Goal: Task Accomplishment & Management: Manage account settings

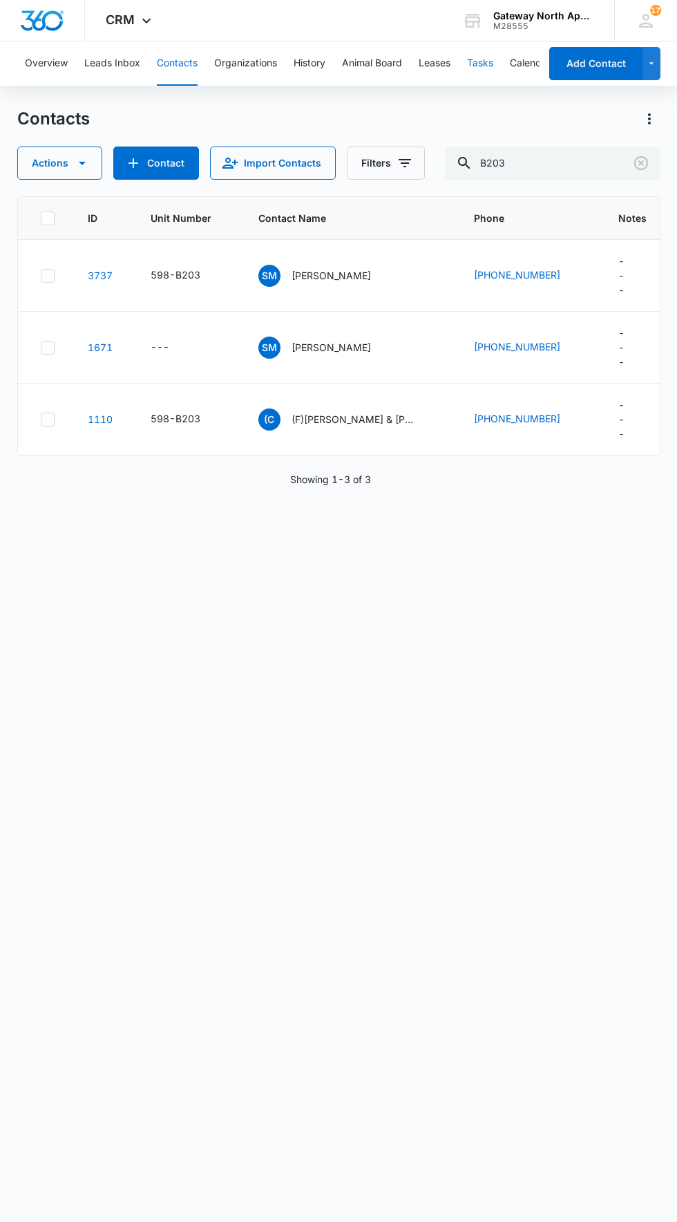
click at [484, 68] on button "Tasks" at bounding box center [480, 63] width 26 height 44
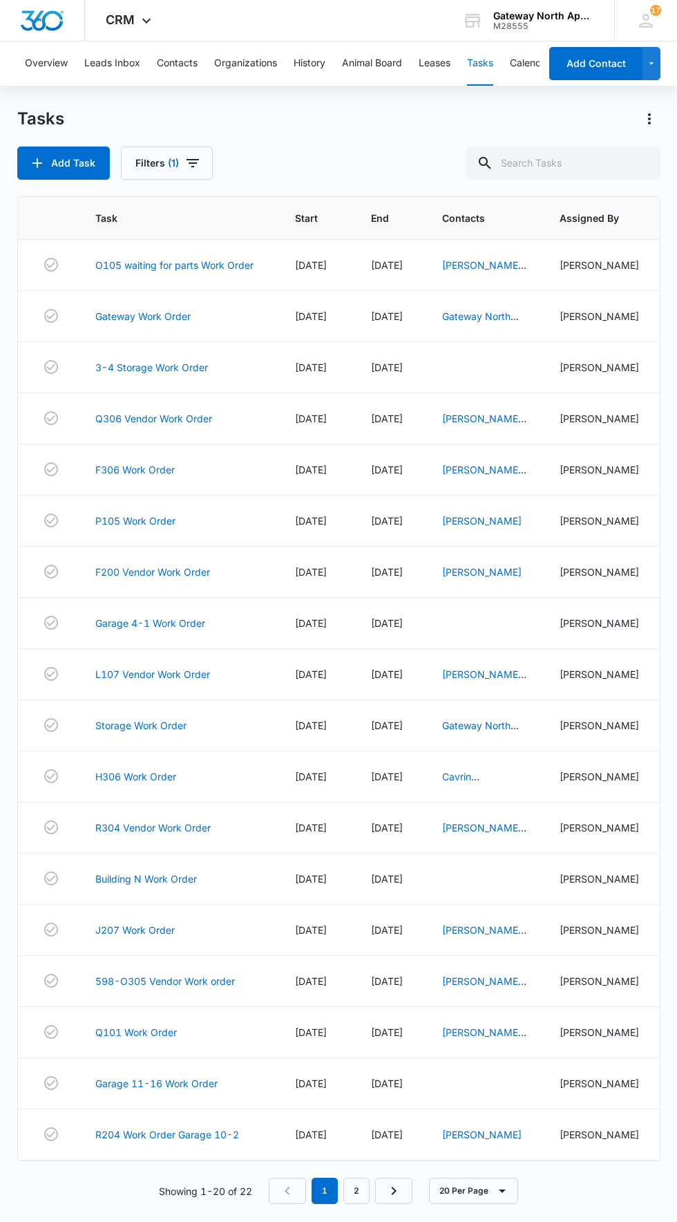
scroll to position [12, 0]
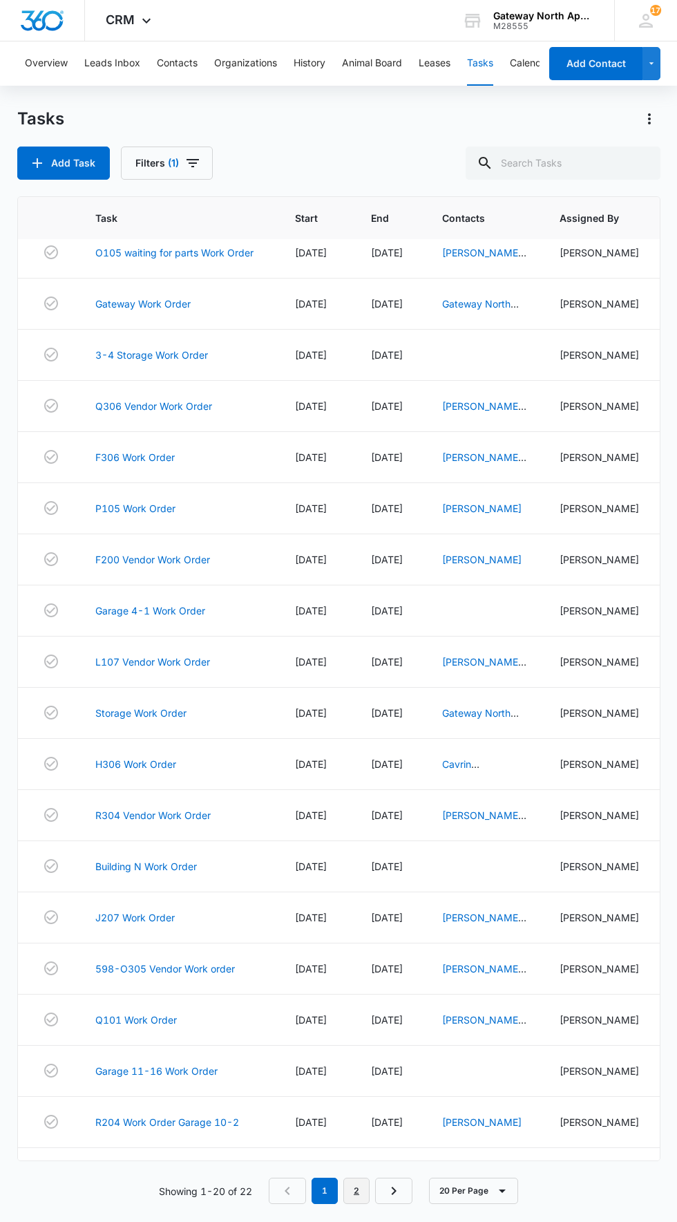
click at [357, 1204] on link "2" at bounding box center [356, 1190] width 26 height 26
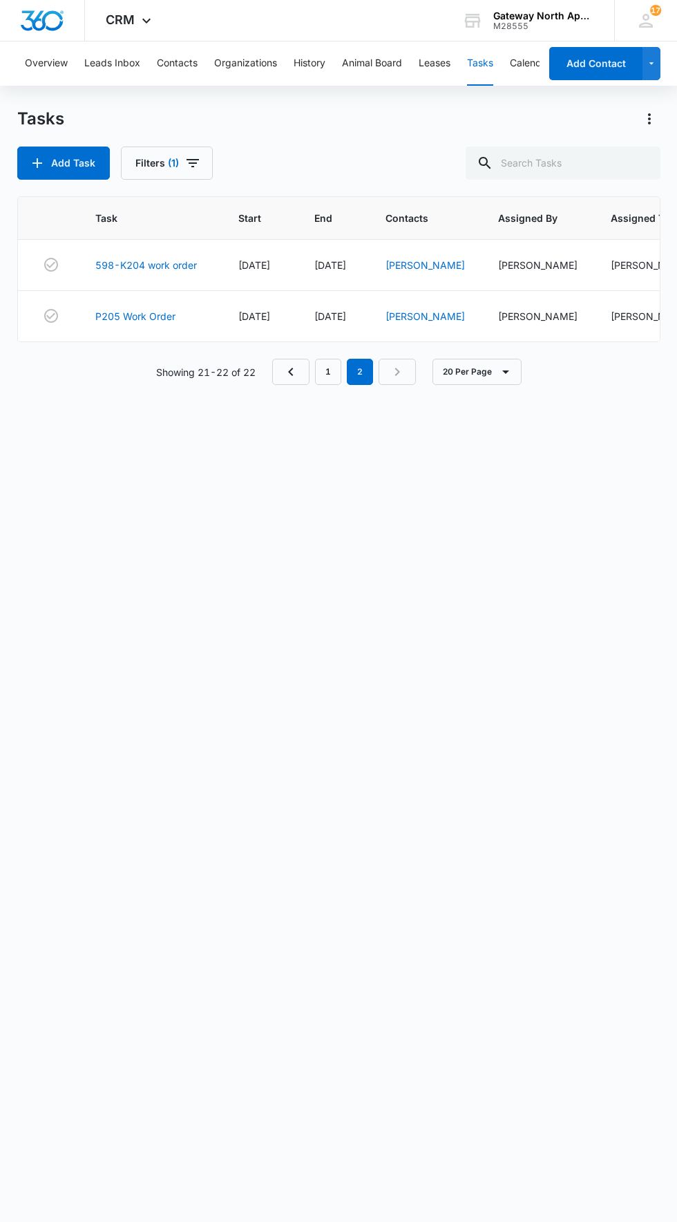
scroll to position [0, 0]
click at [136, 262] on link "598-K204 work order" at bounding box center [146, 265] width 102 height 15
click at [329, 372] on link "1" at bounding box center [328, 372] width 26 height 26
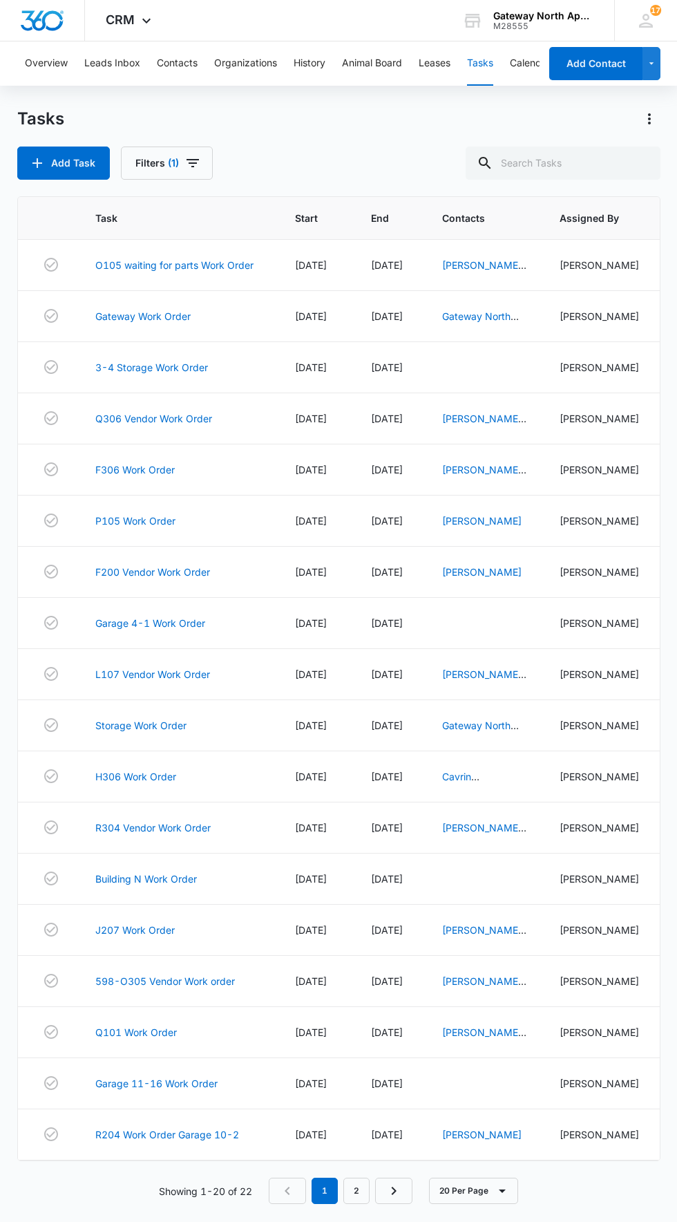
scroll to position [12, 0]
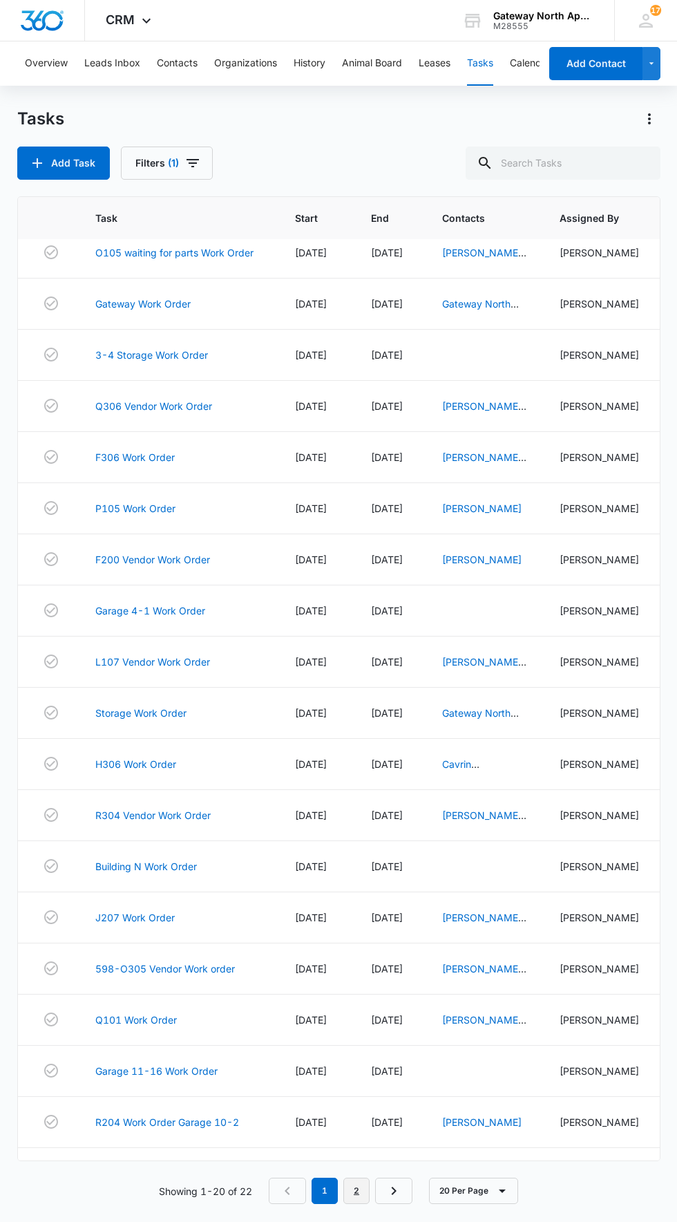
click at [357, 1204] on link "2" at bounding box center [356, 1190] width 26 height 26
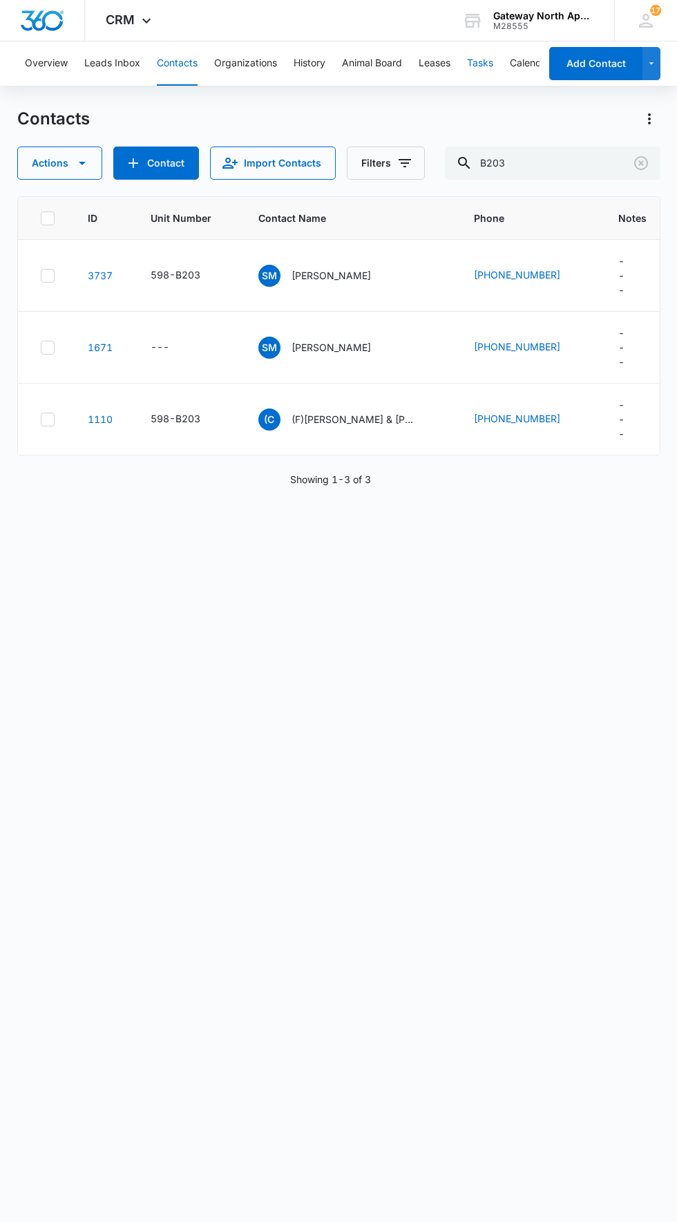
click at [477, 60] on button "Tasks" at bounding box center [480, 63] width 26 height 44
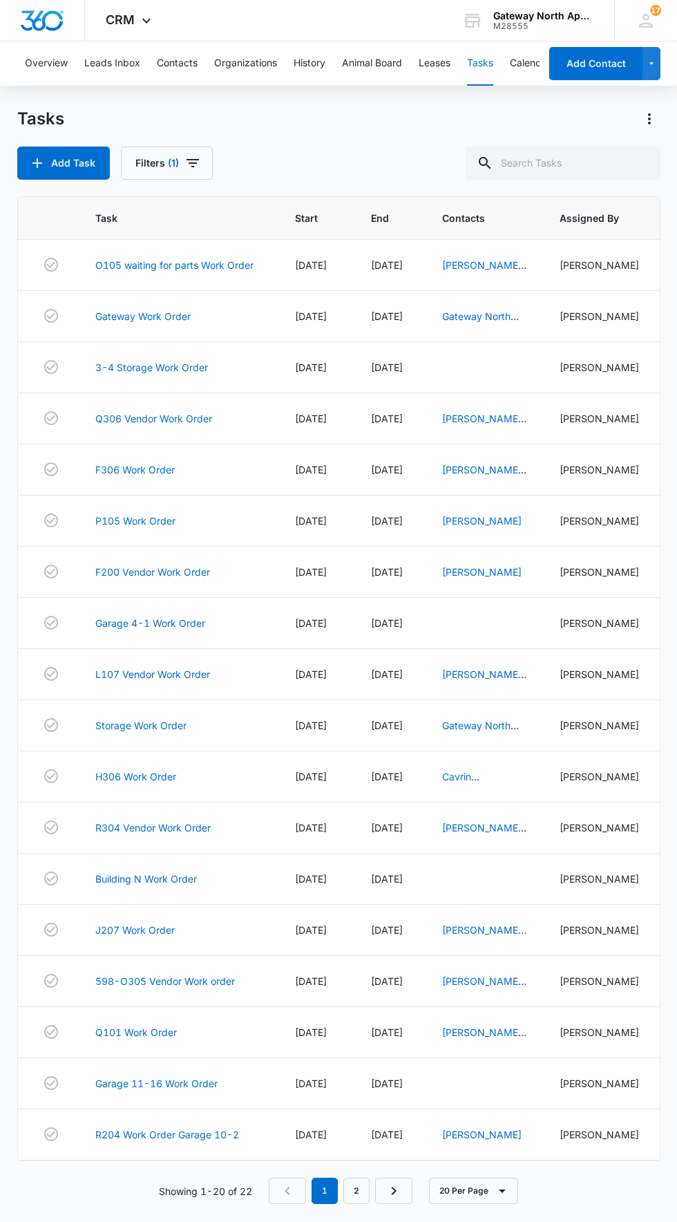
scroll to position [12, 0]
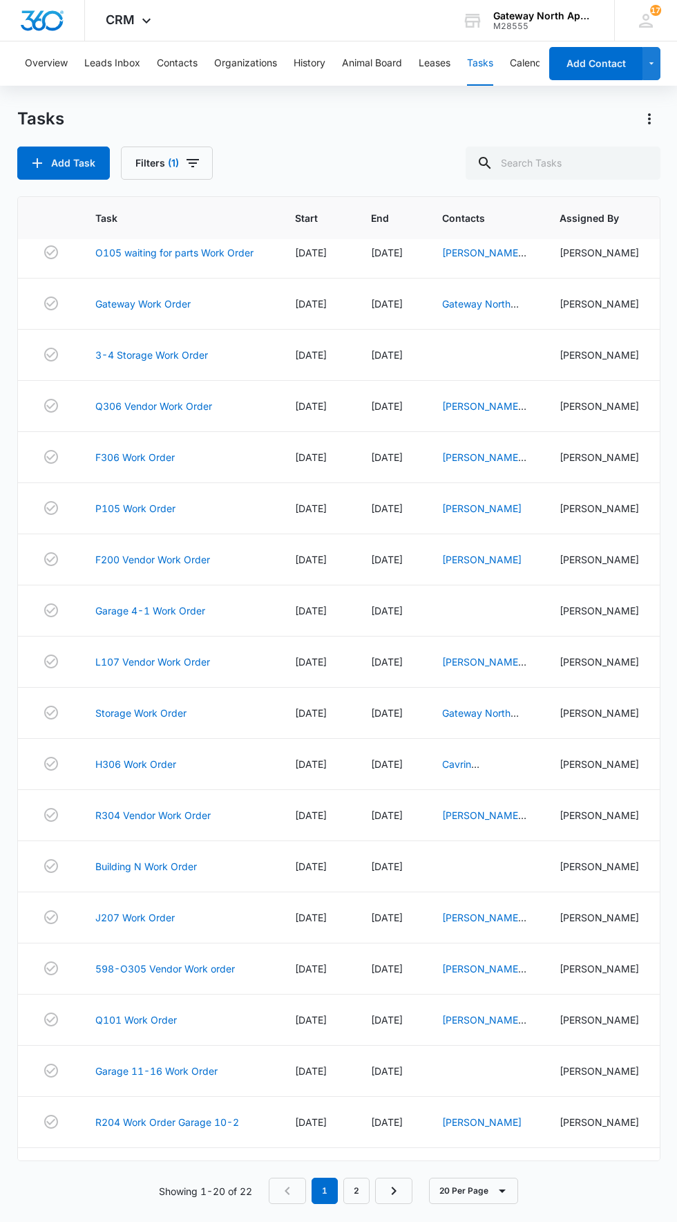
click at [178, 1221] on link "GARAGE 6-10 Work Order" at bounding box center [156, 1224] width 122 height 15
